Goal: Information Seeking & Learning: Learn about a topic

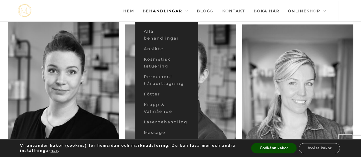
scroll to position [523, 0]
click at [153, 48] on link "Ansikte" at bounding box center [166, 49] width 63 height 11
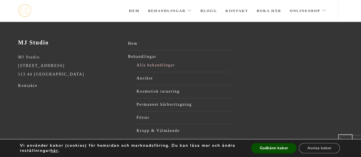
scroll to position [163, 0]
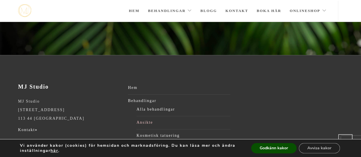
click at [147, 119] on link "Ansikte" at bounding box center [184, 123] width 94 height 9
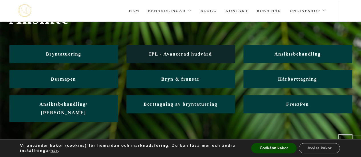
scroll to position [35, 0]
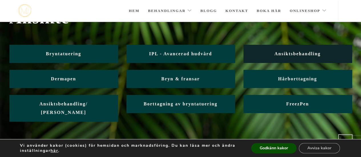
click at [291, 53] on span "Ansiktsbehandling" at bounding box center [298, 53] width 46 height 5
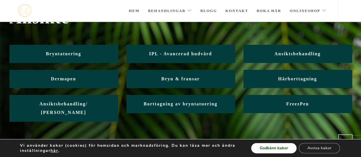
click at [279, 150] on button "Godkänn kakor" at bounding box center [273, 148] width 45 height 10
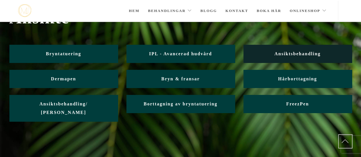
click at [296, 53] on span "Ansiktsbehandling" at bounding box center [298, 53] width 46 height 5
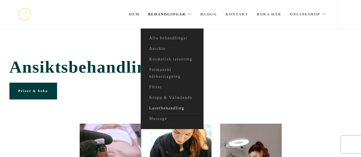
click at [157, 109] on link "Laserbehandling" at bounding box center [172, 108] width 63 height 11
click at [158, 108] on link "Laserbehandling" at bounding box center [172, 108] width 63 height 11
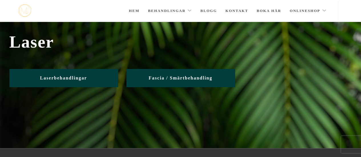
scroll to position [7, 0]
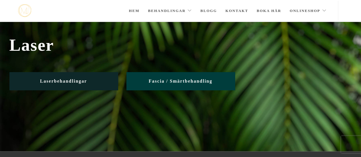
click at [70, 79] on span "Laserbehandlingar" at bounding box center [63, 81] width 47 height 5
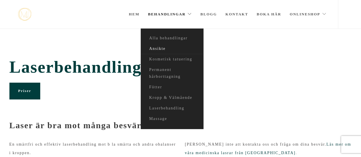
click at [160, 48] on link "Ansikte" at bounding box center [172, 49] width 63 height 11
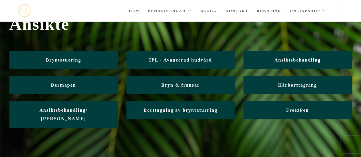
scroll to position [33, 0]
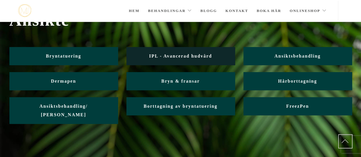
click at [172, 56] on span "IPL - Avancerad hudvård" at bounding box center [180, 56] width 63 height 5
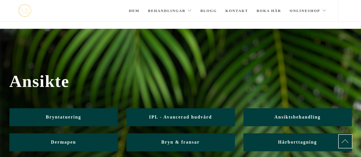
scroll to position [33, 0]
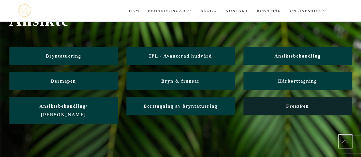
click at [284, 111] on link "FreezPen" at bounding box center [298, 106] width 109 height 18
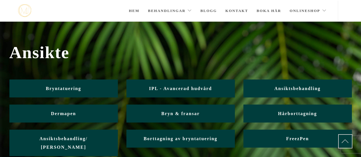
scroll to position [33, 0]
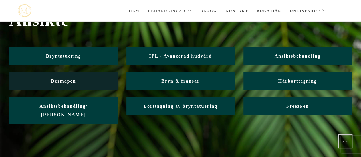
click at [86, 85] on link "Dermapen" at bounding box center [63, 81] width 109 height 18
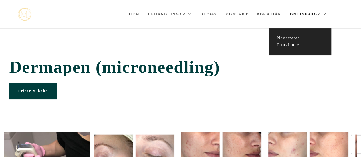
click at [282, 44] on link "Neostrata/ Exuviance" at bounding box center [300, 41] width 63 height 17
